Goal: Task Accomplishment & Management: Manage account settings

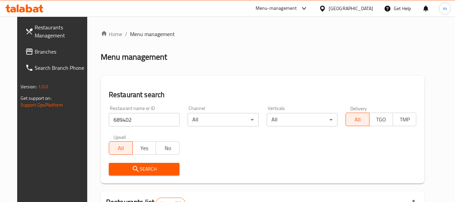
click at [364, 7] on div "[GEOGRAPHIC_DATA]" at bounding box center [350, 8] width 44 height 7
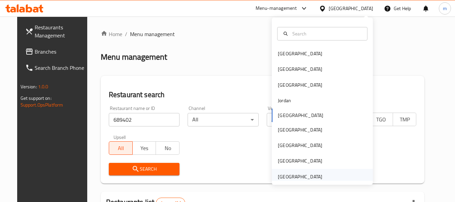
click at [305, 176] on div "[GEOGRAPHIC_DATA]" at bounding box center [300, 176] width 44 height 7
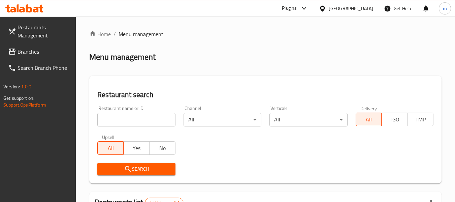
click at [34, 49] on span "Branches" at bounding box center [43, 51] width 53 height 8
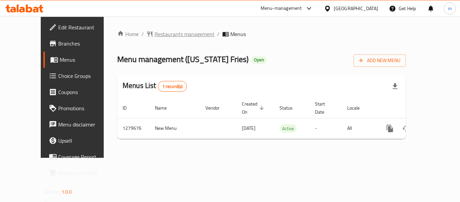
click at [154, 36] on span "Restaurants management" at bounding box center [184, 34] width 60 height 8
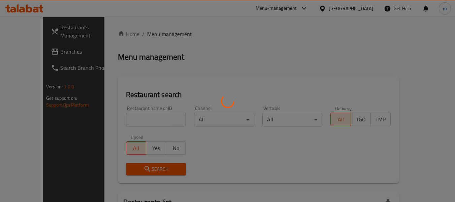
click at [119, 116] on div at bounding box center [227, 101] width 455 height 202
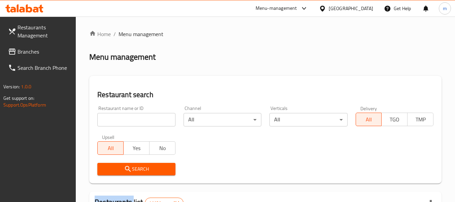
click at [119, 116] on div at bounding box center [227, 101] width 455 height 202
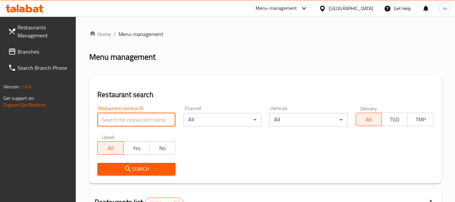
click at [119, 116] on input "search" at bounding box center [136, 119] width 78 height 13
paste input "693435"
type input "693435"
click button "Search" at bounding box center [136, 169] width 78 height 12
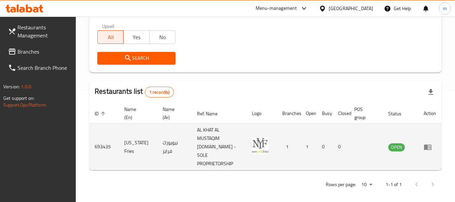
scroll to position [115, 0]
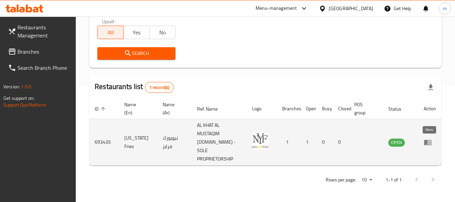
click at [430, 143] on icon "enhanced table" at bounding box center [427, 142] width 8 height 8
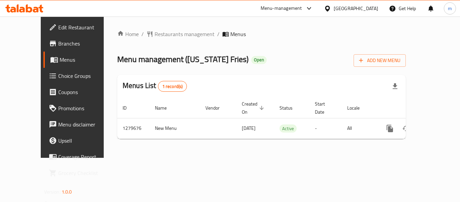
click at [49, 75] on icon at bounding box center [52, 75] width 6 height 5
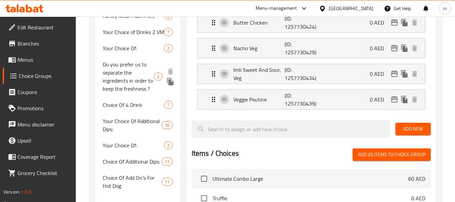
scroll to position [337, 0]
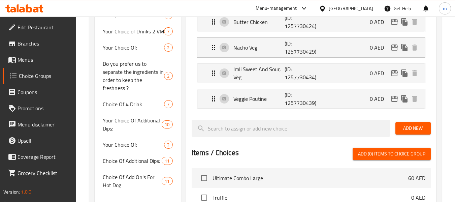
click at [119, 124] on span "Your Choice Of Additional Dips:" at bounding box center [132, 124] width 59 height 16
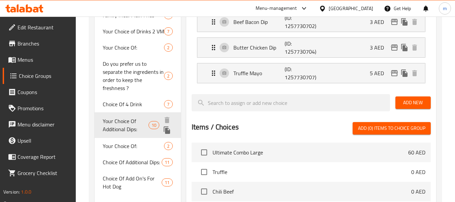
type input "Your Choice Of Additional Dips:"
type input "0"
type input "10"
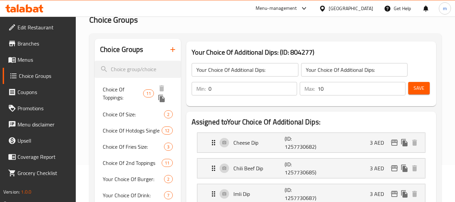
scroll to position [67, 0]
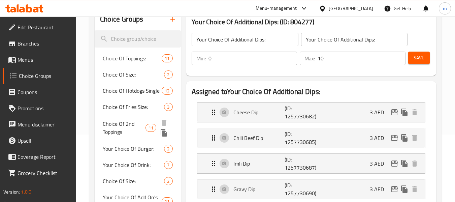
click at [118, 134] on span "Choice Of 2nd Toppings" at bounding box center [124, 127] width 42 height 16
type input "Choice Of 2nd Toppings"
type input "اختيار الإضافات الثانية"
type input "1"
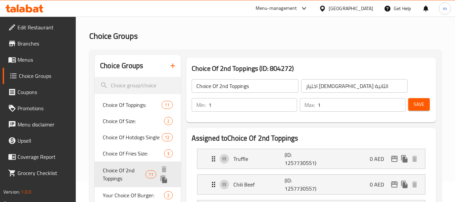
scroll to position [0, 0]
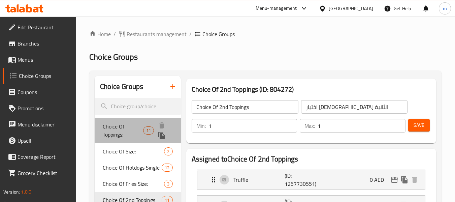
click at [116, 125] on span "Choice Of Toppings:" at bounding box center [123, 130] width 40 height 16
type input "Choice Of Toppings:"
type input "اختيار الاضافات:"
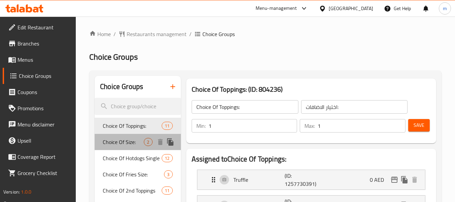
click at [126, 145] on span "Choice Of Size:" at bounding box center [123, 142] width 41 height 8
type input "Choice Of Size:"
type input "الإختيار من الحجم:"
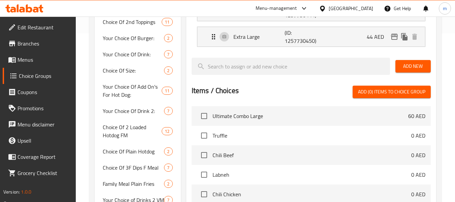
scroll to position [101, 0]
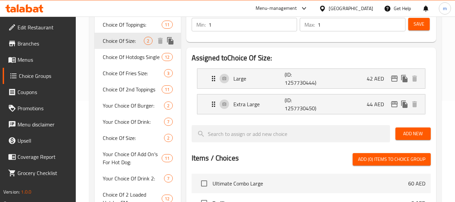
click at [121, 40] on span "Choice Of Size:" at bounding box center [123, 41] width 41 height 8
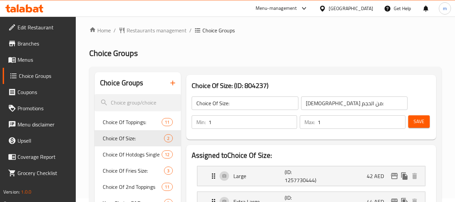
scroll to position [0, 0]
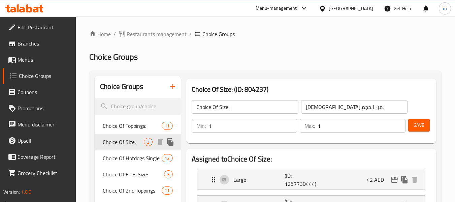
drag, startPoint x: 121, startPoint y: 143, endPoint x: 151, endPoint y: 141, distance: 30.0
click at [121, 143] on span "Choice Of Size:" at bounding box center [123, 142] width 41 height 8
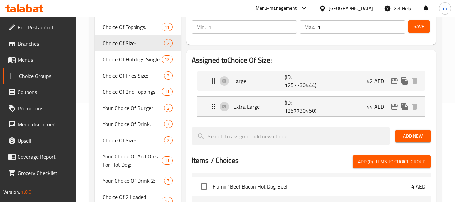
scroll to position [34, 0]
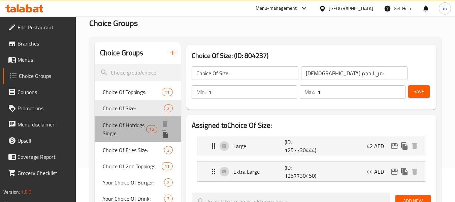
click at [116, 127] on span "Choice Of Hotdogs Single" at bounding box center [124, 129] width 43 height 16
type input "Choice Of Hotdogs Single"
type input "اختيار من هوت دوج واحد"
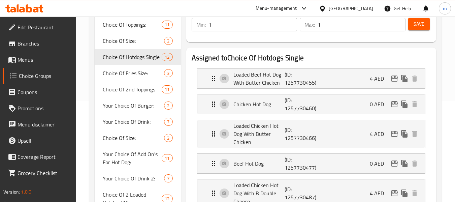
scroll to position [168, 0]
